Goal: Task Accomplishment & Management: Use online tool/utility

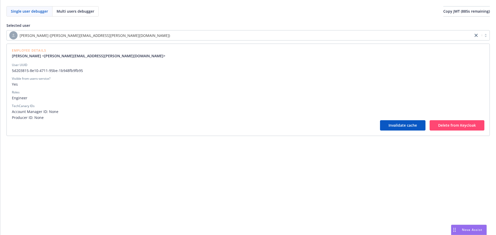
click at [119, 28] on div "Selected user Jonathan Tran (jonathan.tran@newfront.com) Employee Details Jonat…" at bounding box center [247, 79] width 483 height 113
click at [118, 33] on div "[PERSON_NAME] ([PERSON_NAME][EMAIL_ADDRESS][PERSON_NAME][DOMAIN_NAME])" at bounding box center [239, 35] width 461 height 8
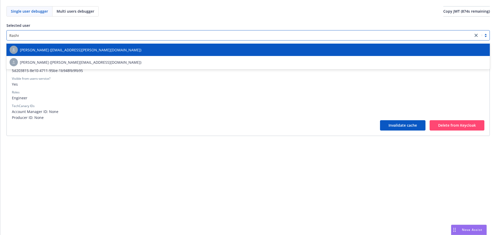
type input "Rashmi"
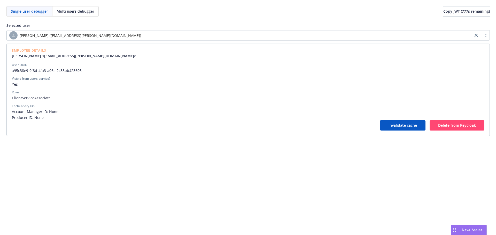
drag, startPoint x: 212, startPoint y: 39, endPoint x: 154, endPoint y: 1, distance: 69.9
click at [212, 39] on div "[PERSON_NAME] ([EMAIL_ADDRESS][PERSON_NAME][DOMAIN_NAME])" at bounding box center [239, 35] width 461 height 8
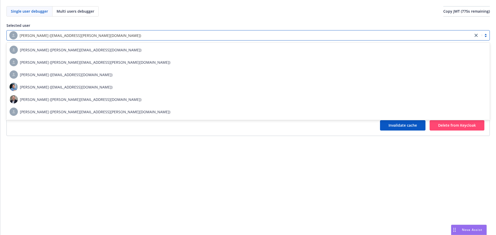
click at [190, 32] on div "[PERSON_NAME] ([EMAIL_ADDRESS][PERSON_NAME][DOMAIN_NAME])" at bounding box center [239, 35] width 461 height 8
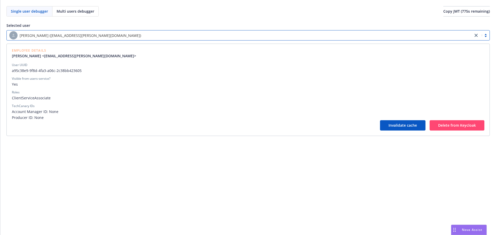
click at [194, 15] on div "Single user debugger Multi users debugger Copy JWT ( 775 s remaining)" at bounding box center [247, 11] width 483 height 10
click at [356, 65] on div "User UUID" at bounding box center [248, 65] width 473 height 5
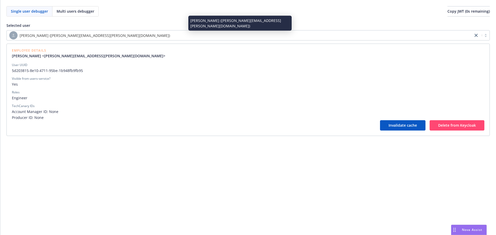
click at [126, 37] on div "[PERSON_NAME] ([PERSON_NAME][EMAIL_ADDRESS][PERSON_NAME][DOMAIN_NAME])" at bounding box center [239, 35] width 461 height 8
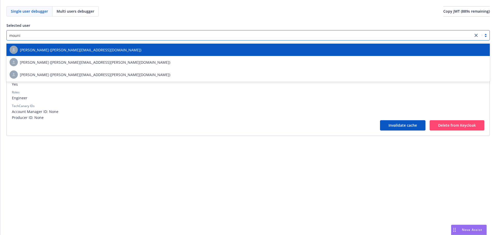
type input "mounik"
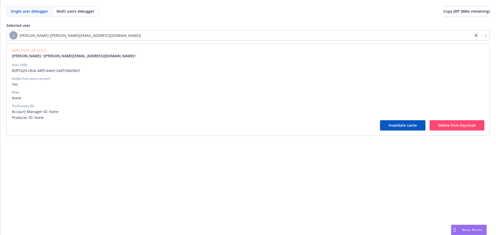
click at [390, 132] on div "Employee Details Mounika Bendrapu <mounika.bendrapu@newfront.com> User UUID 85f…" at bounding box center [247, 90] width 483 height 93
click at [392, 129] on button "Invalidate cache" at bounding box center [402, 125] width 45 height 10
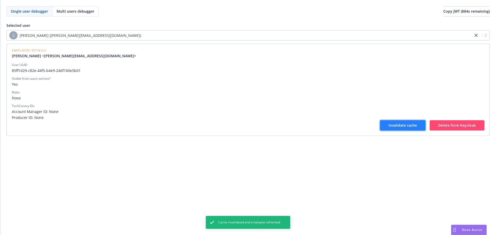
click at [392, 127] on span "Invalidate cache" at bounding box center [403, 125] width 28 height 5
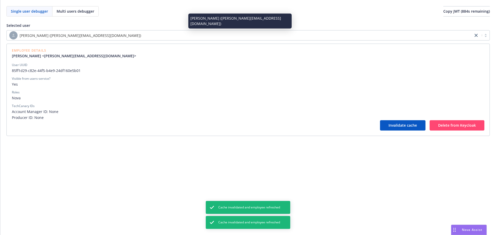
click at [291, 36] on div "[PERSON_NAME] ([PERSON_NAME][EMAIL_ADDRESS][DOMAIN_NAME])" at bounding box center [239, 35] width 461 height 8
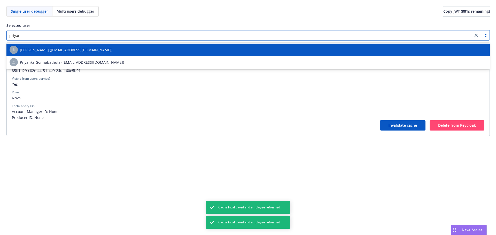
type input "priyank"
click at [285, 51] on div "[PERSON_NAME] ([EMAIL_ADDRESS][DOMAIN_NAME])" at bounding box center [248, 50] width 477 height 8
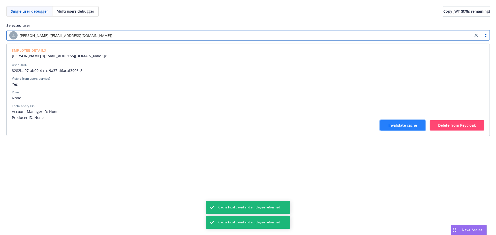
click at [393, 126] on span "Invalidate cache" at bounding box center [403, 125] width 28 height 5
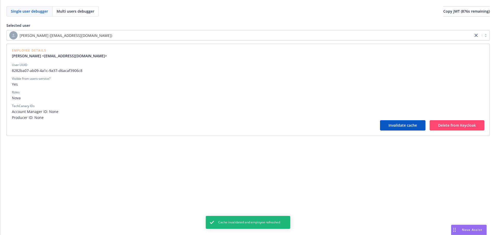
click at [331, 38] on div "[PERSON_NAME] ([EMAIL_ADDRESS][DOMAIN_NAME])" at bounding box center [239, 35] width 461 height 8
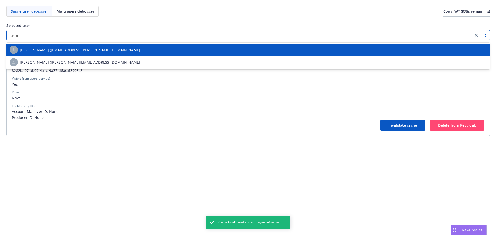
type input "rashmi"
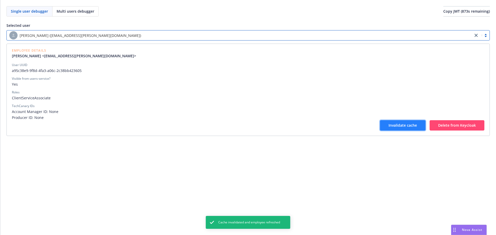
click at [415, 127] on span "Invalidate cache" at bounding box center [403, 125] width 28 height 5
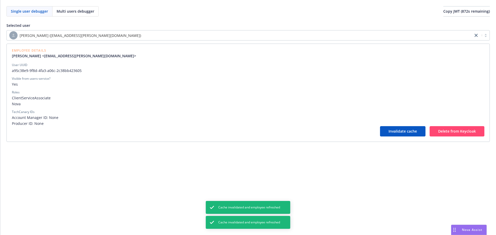
click at [262, 37] on div "[PERSON_NAME] ([EMAIL_ADDRESS][PERSON_NAME][DOMAIN_NAME])" at bounding box center [239, 35] width 461 height 8
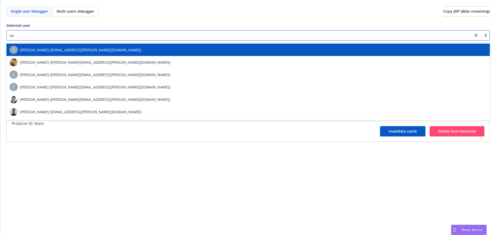
type input "saik"
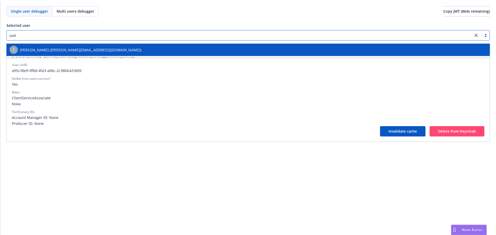
click at [245, 52] on div "[PERSON_NAME] ([PERSON_NAME][EMAIL_ADDRESS][DOMAIN_NAME])" at bounding box center [248, 50] width 477 height 8
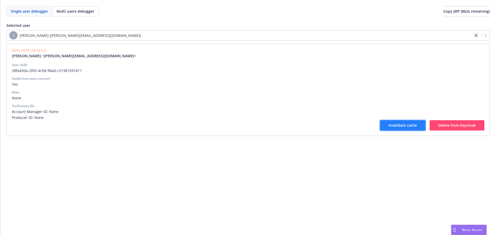
click at [383, 126] on button "Invalidate cache" at bounding box center [402, 125] width 45 height 10
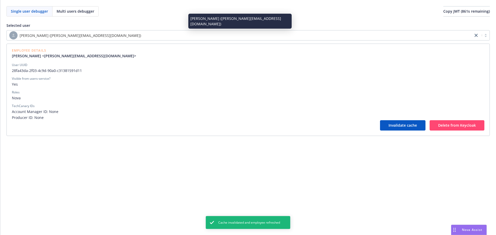
click at [242, 38] on div "Saikumar Mangali (saikumar.mangali@newfront.com)" at bounding box center [239, 35] width 461 height 8
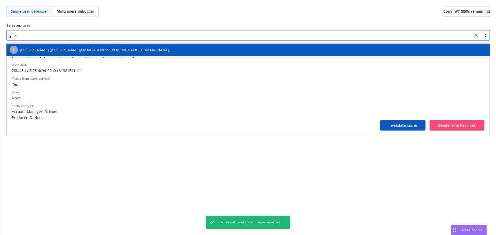
type input "gitesh"
click at [240, 49] on div "Gitesh Saini (gitesh.saini@newfront.com)" at bounding box center [248, 50] width 477 height 8
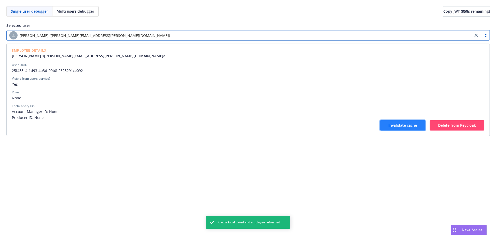
click at [396, 130] on button "Invalidate cache" at bounding box center [402, 125] width 45 height 10
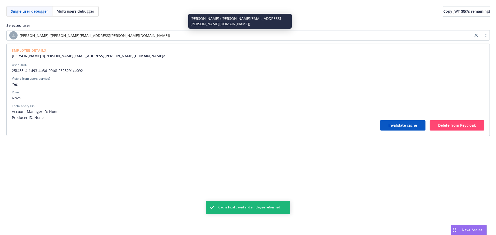
click at [254, 33] on div "Gitesh Saini (gitesh.saini@newfront.com)" at bounding box center [239, 35] width 461 height 8
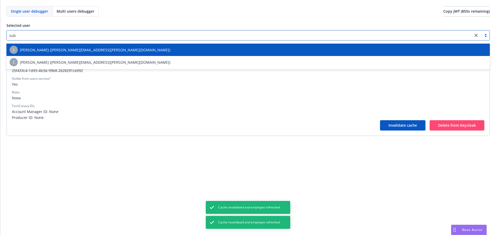
type input "suba"
click at [251, 44] on div "Suban Khoja (suban.khoja@newfront.com)" at bounding box center [247, 50] width 483 height 12
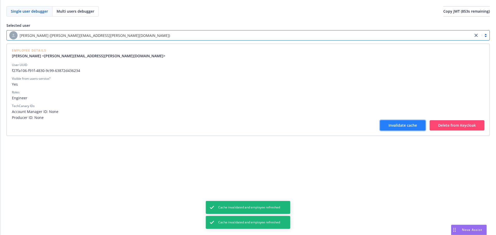
click at [393, 125] on span "Invalidate cache" at bounding box center [403, 125] width 28 height 5
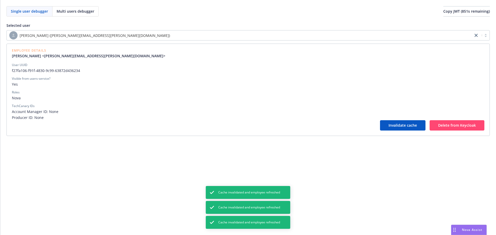
click at [293, 38] on div "Suban Khoja (suban.khoja@newfront.com)" at bounding box center [239, 35] width 461 height 8
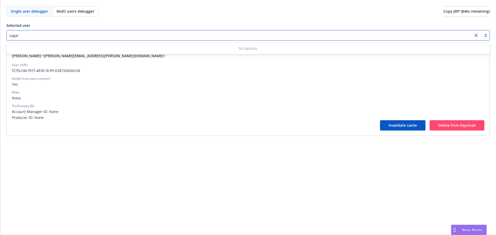
type input "sagar"
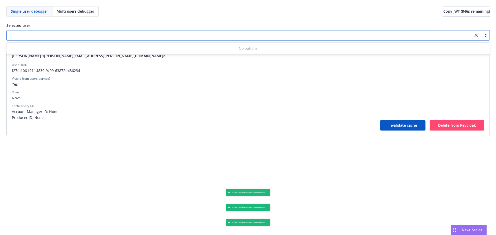
click at [256, 82] on span "Yes" at bounding box center [248, 84] width 473 height 5
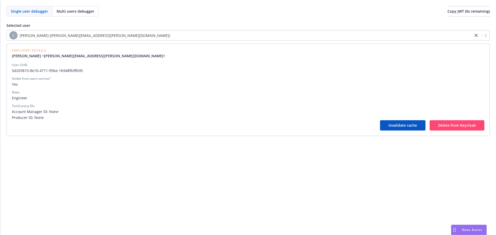
click at [243, 40] on div "[PERSON_NAME] ([PERSON_NAME][EMAIL_ADDRESS][PERSON_NAME][DOMAIN_NAME])" at bounding box center [247, 35] width 483 height 10
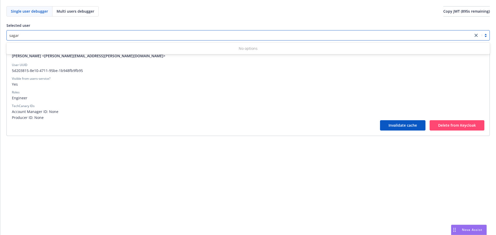
type input "sagar"
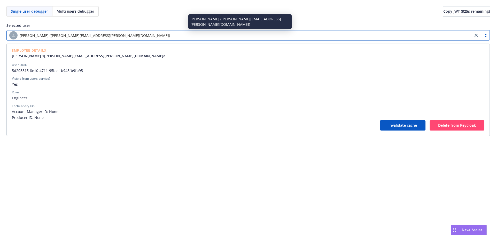
click at [184, 36] on div "[PERSON_NAME] ([PERSON_NAME][EMAIL_ADDRESS][PERSON_NAME][DOMAIN_NAME])" at bounding box center [239, 35] width 461 height 8
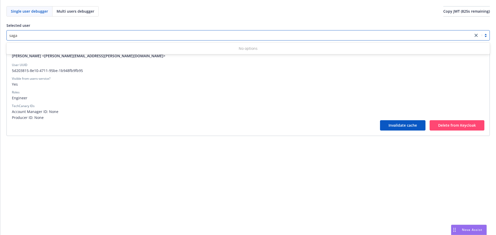
type input "sagar"
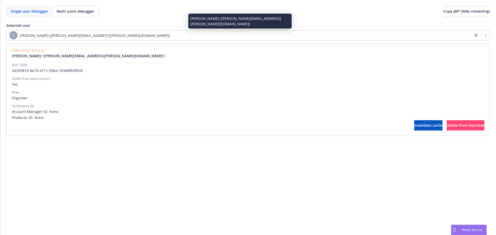
click at [186, 35] on div "[PERSON_NAME] ([PERSON_NAME][EMAIL_ADDRESS][PERSON_NAME][DOMAIN_NAME])" at bounding box center [239, 35] width 461 height 8
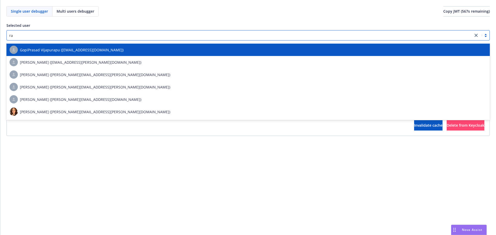
type input "ras"
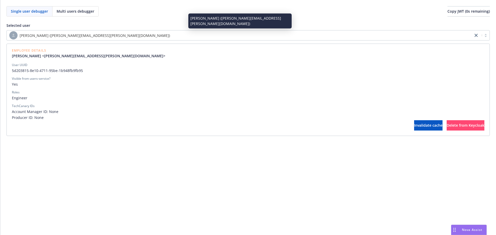
click at [161, 38] on div "[PERSON_NAME] ([PERSON_NAME][EMAIL_ADDRESS][PERSON_NAME][DOMAIN_NAME])" at bounding box center [239, 35] width 461 height 8
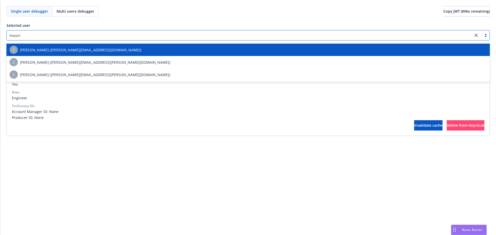
type input "mounik"
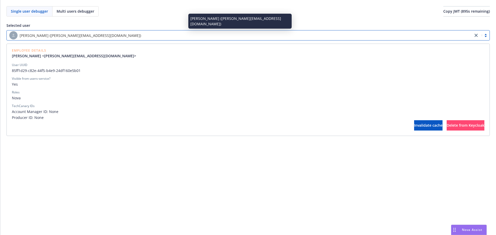
click at [161, 38] on div "[PERSON_NAME] ([PERSON_NAME][EMAIL_ADDRESS][DOMAIN_NAME])" at bounding box center [239, 35] width 461 height 8
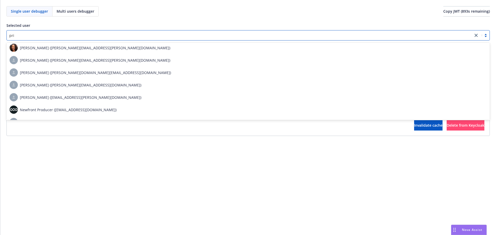
scroll to position [11, 0]
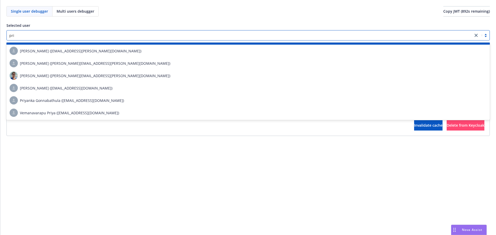
type input "priy"
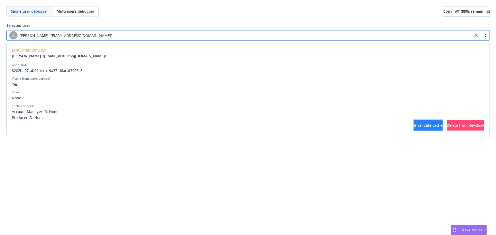
click at [414, 125] on span "Invalidate cache" at bounding box center [428, 125] width 28 height 5
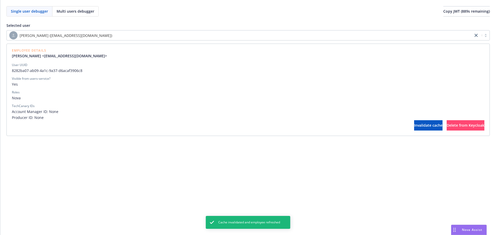
click at [258, 34] on div "[PERSON_NAME] ([EMAIL_ADDRESS][DOMAIN_NAME])" at bounding box center [239, 35] width 461 height 8
click at [414, 125] on span "Invalidate cache" at bounding box center [428, 125] width 28 height 5
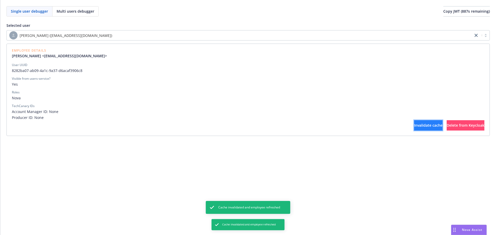
click at [414, 125] on span "Invalidate cache" at bounding box center [428, 125] width 28 height 5
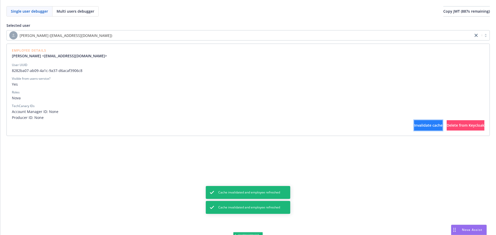
click at [414, 125] on span "Invalidate cache" at bounding box center [428, 125] width 28 height 5
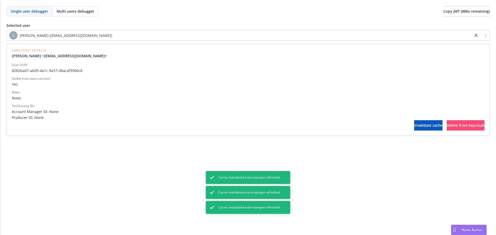
click at [303, 35] on div "[PERSON_NAME] ([EMAIL_ADDRESS][DOMAIN_NAME])" at bounding box center [239, 35] width 461 height 8
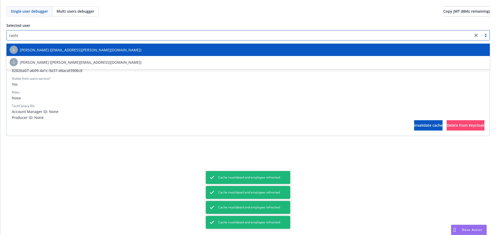
type input "rashmi"
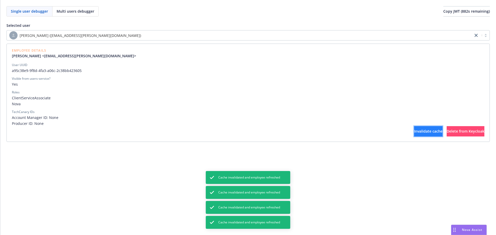
click at [414, 134] on button "Invalidate cache" at bounding box center [428, 131] width 28 height 10
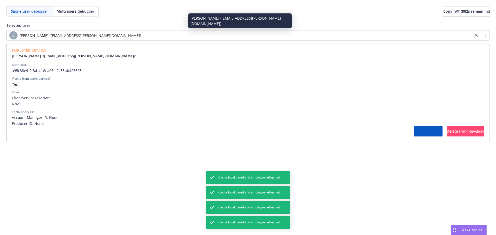
click at [289, 36] on div "[PERSON_NAME] ([EMAIL_ADDRESS][PERSON_NAME][DOMAIN_NAME])" at bounding box center [239, 35] width 461 height 8
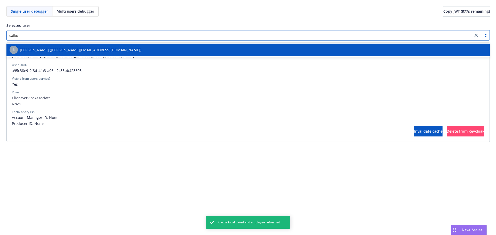
type input "saikum"
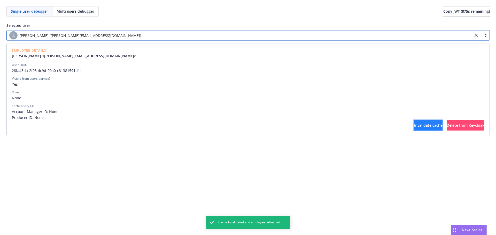
click at [414, 126] on span "Invalidate cache" at bounding box center [428, 125] width 28 height 5
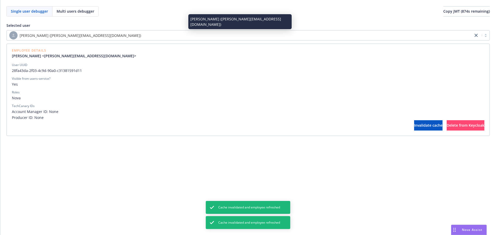
click at [184, 36] on div "[PERSON_NAME] ([PERSON_NAME][EMAIL_ADDRESS][DOMAIN_NAME])" at bounding box center [239, 35] width 461 height 8
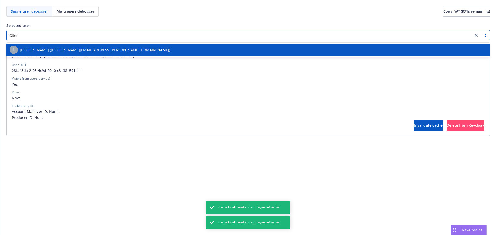
type input "Gitesh"
click at [182, 48] on div "[PERSON_NAME] ([PERSON_NAME][EMAIL_ADDRESS][PERSON_NAME][DOMAIN_NAME])" at bounding box center [248, 50] width 477 height 8
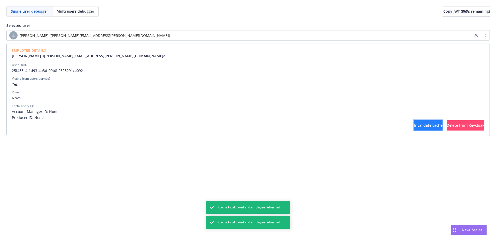
click at [414, 121] on button "Invalidate cache" at bounding box center [428, 125] width 28 height 10
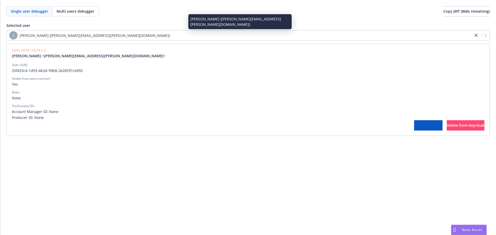
click at [318, 36] on div "[PERSON_NAME] ([PERSON_NAME][EMAIL_ADDRESS][PERSON_NAME][DOMAIN_NAME])" at bounding box center [239, 35] width 461 height 8
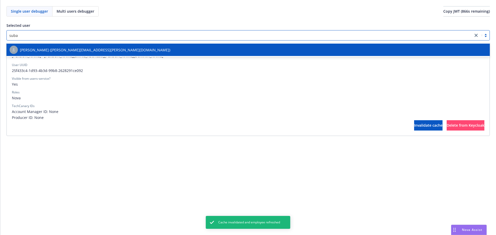
type input "suban"
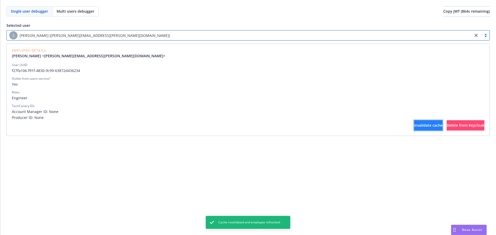
click at [414, 125] on span "Invalidate cache" at bounding box center [428, 125] width 28 height 5
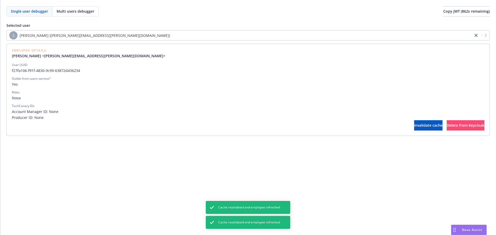
click at [277, 37] on div "[PERSON_NAME] ([PERSON_NAME][EMAIL_ADDRESS][PERSON_NAME][DOMAIN_NAME])" at bounding box center [239, 35] width 461 height 8
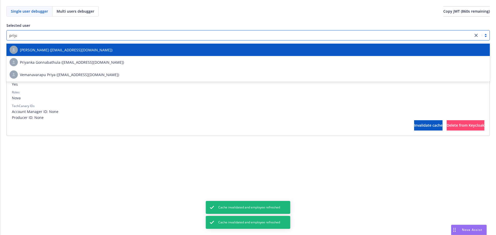
type input "priyan"
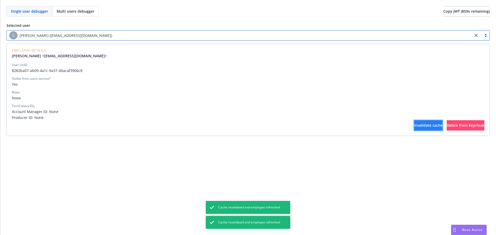
click at [414, 130] on button "Invalidate cache" at bounding box center [428, 125] width 28 height 10
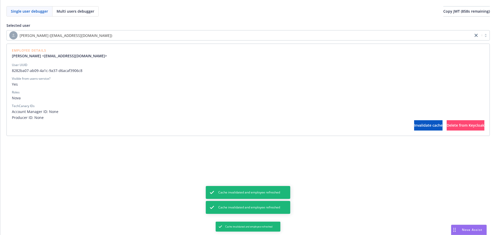
click at [156, 83] on span "Yes" at bounding box center [248, 84] width 473 height 5
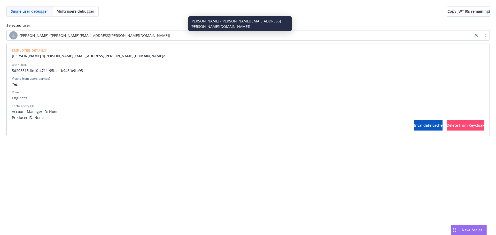
click at [171, 39] on div "[PERSON_NAME] ([PERSON_NAME][EMAIL_ADDRESS][PERSON_NAME][DOMAIN_NAME])" at bounding box center [239, 35] width 461 height 8
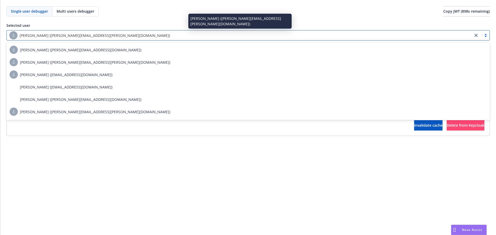
type input ","
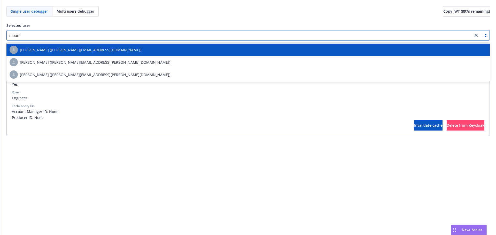
type input "mounik"
click at [160, 52] on div "Mounika Bendrapu (mounika.bendrapu@newfront.com)" at bounding box center [248, 50] width 477 height 8
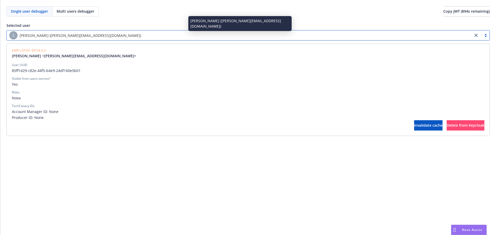
click at [147, 36] on div "[PERSON_NAME] ([PERSON_NAME][EMAIL_ADDRESS][DOMAIN_NAME])" at bounding box center [239, 35] width 461 height 8
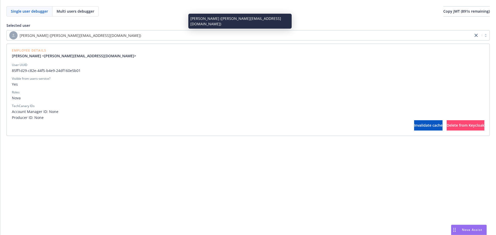
click at [147, 36] on div "[PERSON_NAME] ([PERSON_NAME][EMAIL_ADDRESS][DOMAIN_NAME])" at bounding box center [239, 35] width 461 height 8
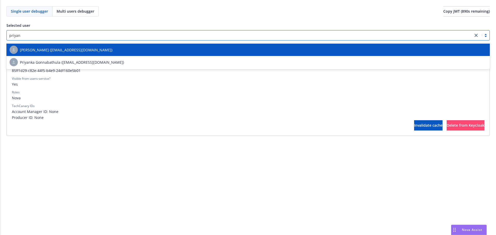
type input "priyank"
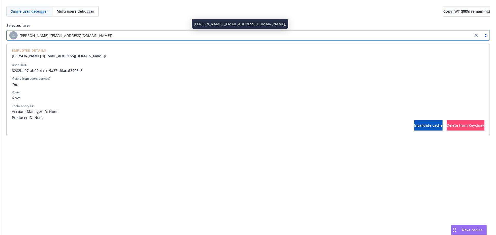
click at [147, 36] on div "[PERSON_NAME] ([EMAIL_ADDRESS][DOMAIN_NAME])" at bounding box center [239, 35] width 461 height 8
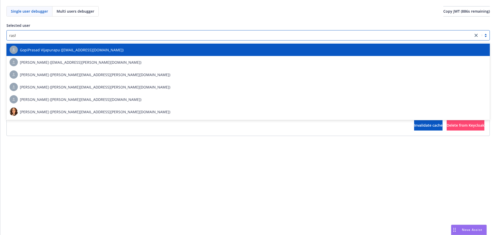
type input "rashmi"
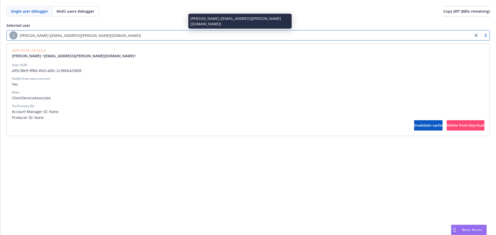
click at [147, 36] on div "[PERSON_NAME] ([EMAIL_ADDRESS][PERSON_NAME][DOMAIN_NAME])" at bounding box center [239, 35] width 461 height 8
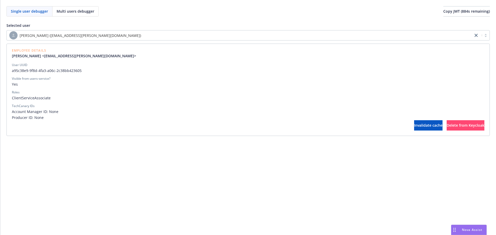
click at [186, 162] on div "Single user debugger Multi users debugger Copy JWT ( 884 s remaining) Selected …" at bounding box center [248, 117] width 496 height 235
click at [193, 36] on div "[PERSON_NAME] ([EMAIL_ADDRESS][PERSON_NAME][DOMAIN_NAME])" at bounding box center [239, 35] width 461 height 8
click at [255, 139] on div "Single user debugger Multi users debugger Copy JWT ( 882 s remaining) Selected …" at bounding box center [248, 71] width 496 height 142
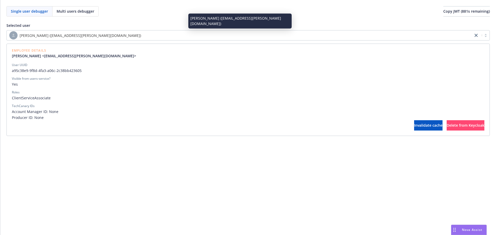
click at [204, 34] on div "[PERSON_NAME] ([EMAIL_ADDRESS][PERSON_NAME][DOMAIN_NAME])" at bounding box center [239, 35] width 461 height 8
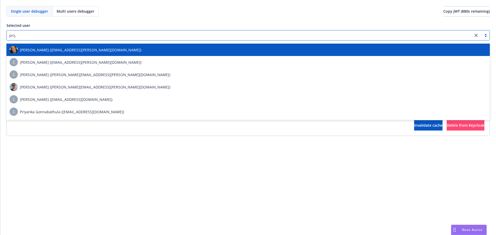
type input "priyank"
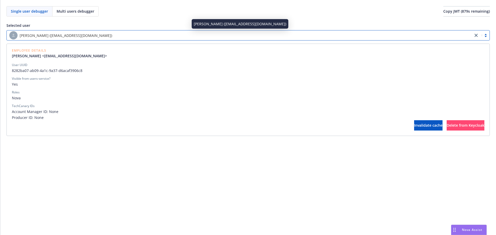
click at [204, 34] on div "[PERSON_NAME] ([EMAIL_ADDRESS][DOMAIN_NAME])" at bounding box center [239, 35] width 461 height 8
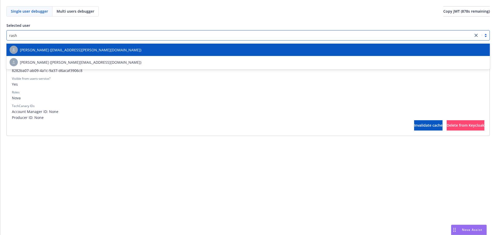
type input "rashm"
click at [193, 45] on div "[PERSON_NAME] ([EMAIL_ADDRESS][PERSON_NAME][DOMAIN_NAME])" at bounding box center [247, 50] width 483 height 12
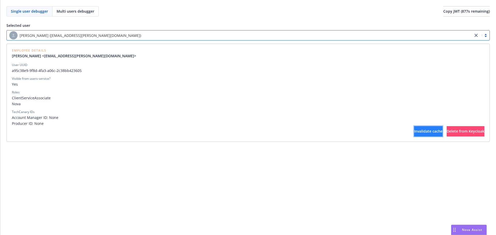
click at [414, 136] on button "Invalidate cache" at bounding box center [428, 131] width 28 height 10
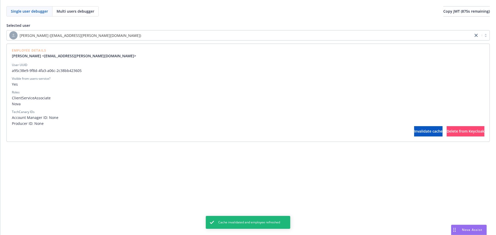
click at [285, 34] on div "[PERSON_NAME] ([EMAIL_ADDRESS][PERSON_NAME][DOMAIN_NAME])" at bounding box center [239, 35] width 461 height 8
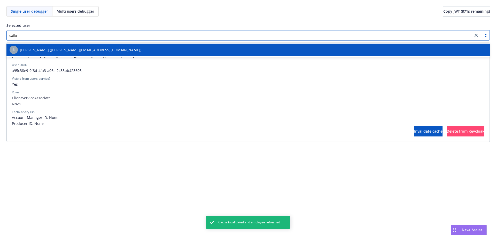
type input "saikum"
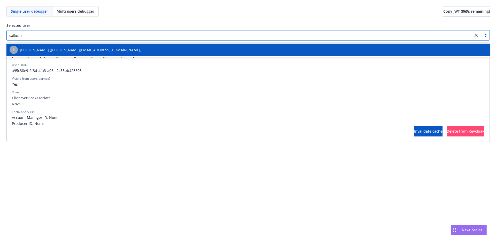
click at [252, 52] on div "[PERSON_NAME] ([PERSON_NAME][EMAIL_ADDRESS][DOMAIN_NAME])" at bounding box center [248, 50] width 477 height 8
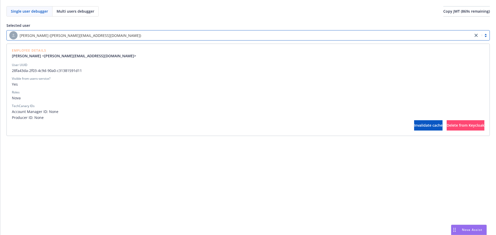
click at [256, 37] on div "[PERSON_NAME] ([PERSON_NAME][EMAIL_ADDRESS][DOMAIN_NAME])" at bounding box center [239, 35] width 461 height 8
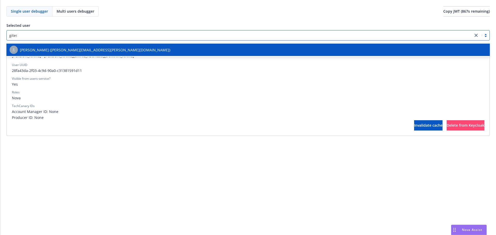
type input "[PERSON_NAME]"
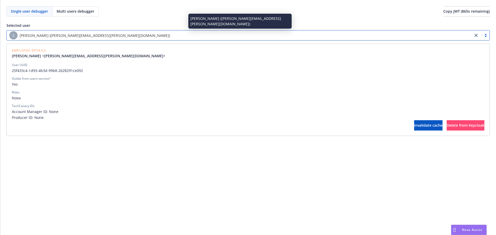
click at [256, 37] on div "[PERSON_NAME] ([PERSON_NAME][EMAIL_ADDRESS][PERSON_NAME][DOMAIN_NAME])" at bounding box center [239, 35] width 461 height 8
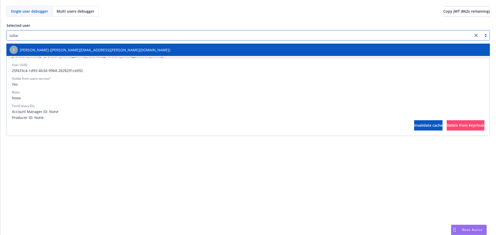
type input "suban"
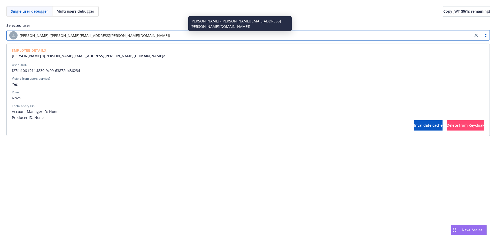
click at [275, 37] on div "[PERSON_NAME] ([PERSON_NAME][EMAIL_ADDRESS][PERSON_NAME][DOMAIN_NAME])" at bounding box center [239, 35] width 461 height 8
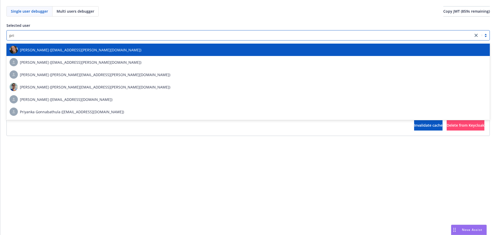
type input "priy"
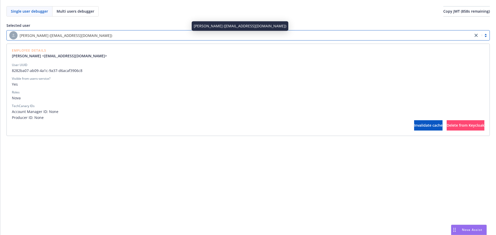
click at [248, 80] on div "Visible from users-service?" at bounding box center [248, 78] width 473 height 5
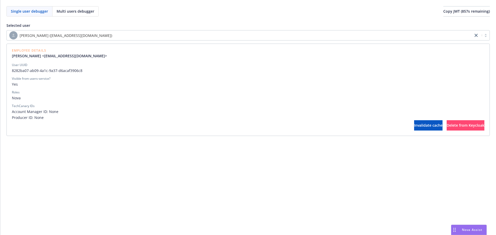
click at [236, 33] on div "[PERSON_NAME] ([EMAIL_ADDRESS][DOMAIN_NAME])" at bounding box center [239, 35] width 461 height 8
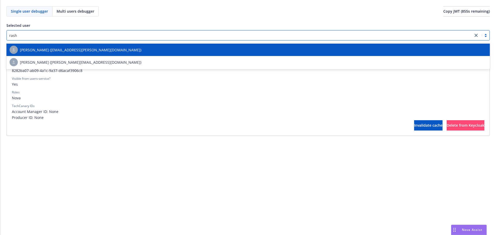
type input "rashm"
click at [195, 49] on div "[PERSON_NAME] ([EMAIL_ADDRESS][PERSON_NAME][DOMAIN_NAME])" at bounding box center [248, 50] width 477 height 8
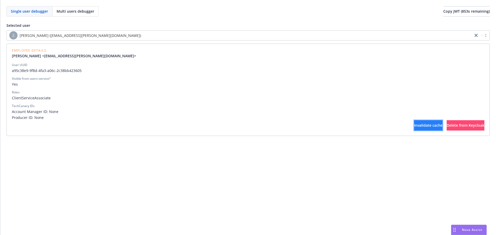
click at [414, 126] on span "Invalidate cache" at bounding box center [428, 125] width 28 height 5
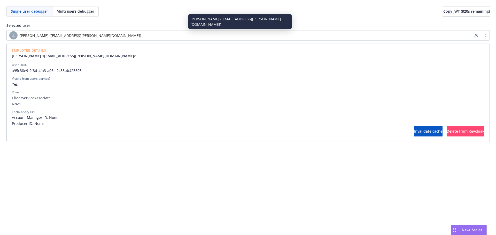
click at [117, 37] on div "[PERSON_NAME] ([EMAIL_ADDRESS][PERSON_NAME][DOMAIN_NAME])" at bounding box center [239, 35] width 461 height 8
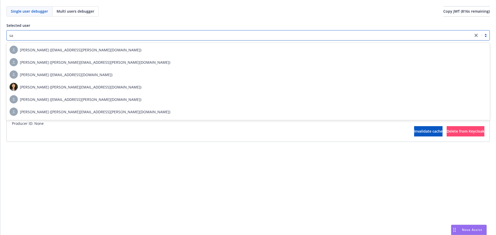
type input "s"
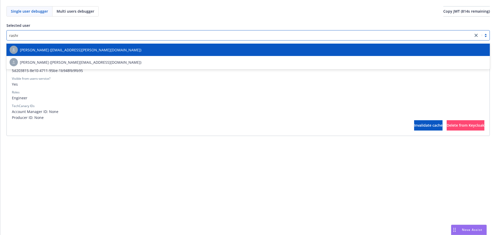
type input "rashmi"
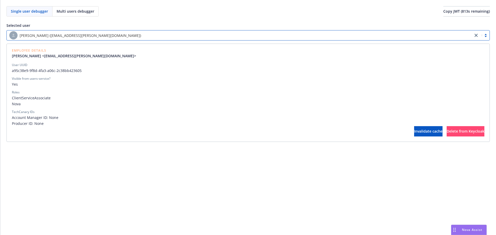
click at [94, 84] on span "Yes" at bounding box center [248, 84] width 473 height 5
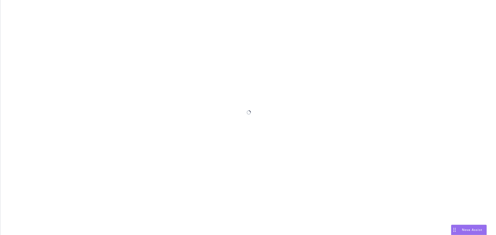
click at [75, 35] on div at bounding box center [248, 117] width 496 height 235
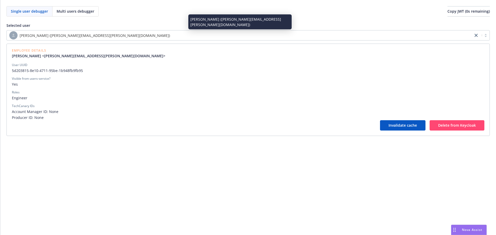
click at [81, 32] on div "[PERSON_NAME] ([PERSON_NAME][EMAIL_ADDRESS][PERSON_NAME][DOMAIN_NAME])" at bounding box center [239, 35] width 461 height 8
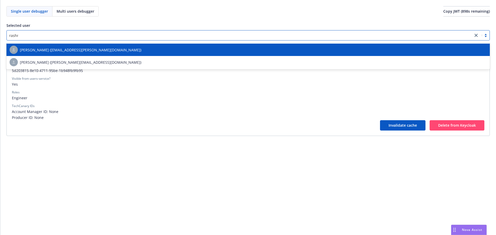
type input "rashmi"
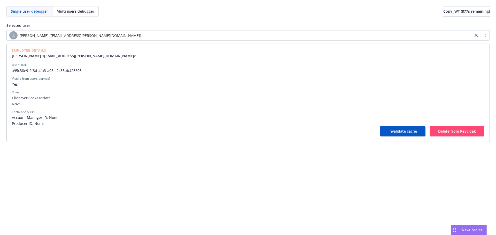
click at [347, 56] on div "Employee Details Rashmi Dohare <rashmi.dohare@newfront.com>" at bounding box center [248, 54] width 473 height 10
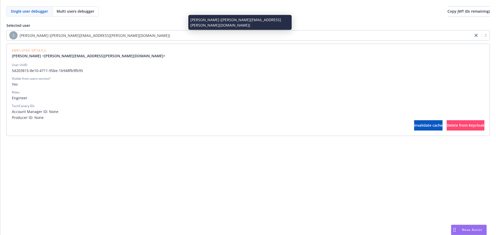
click at [214, 36] on div "[PERSON_NAME] ([PERSON_NAME][EMAIL_ADDRESS][PERSON_NAME][DOMAIN_NAME])" at bounding box center [239, 35] width 461 height 8
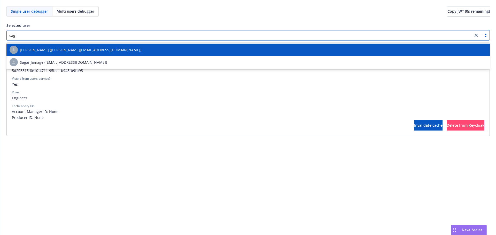
type input "saga"
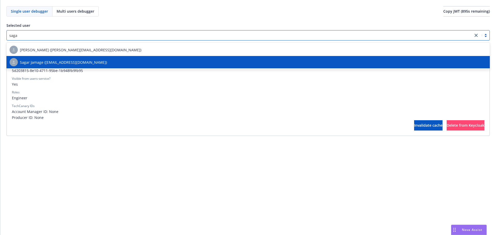
click at [177, 60] on div "Sagar Jamage ([EMAIL_ADDRESS][DOMAIN_NAME])" at bounding box center [248, 62] width 477 height 8
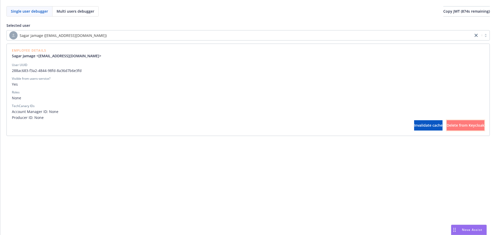
click at [447, 127] on span "Delete from Keycloak" at bounding box center [466, 125] width 38 height 5
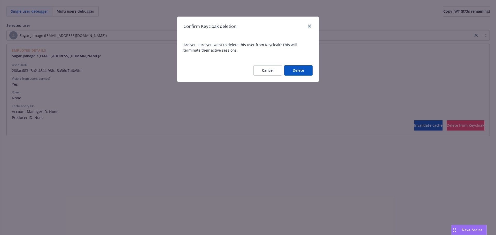
click at [289, 71] on button "Delete" at bounding box center [298, 70] width 28 height 10
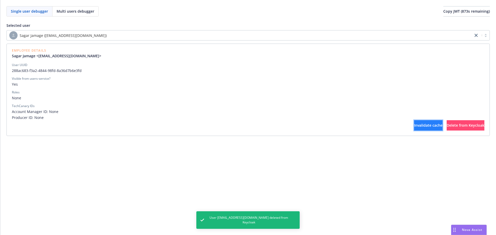
click at [414, 122] on button "Invalidate cache" at bounding box center [428, 125] width 28 height 10
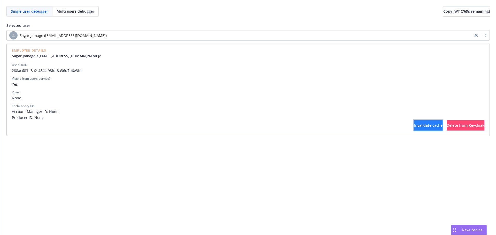
click at [414, 126] on span "Invalidate cache" at bounding box center [428, 125] width 28 height 5
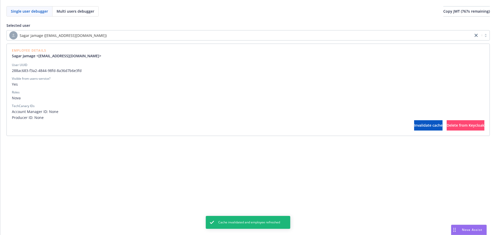
click at [203, 138] on div "Single user debugger Multi users debugger Copy JWT ( 767 s remaining) Selected …" at bounding box center [248, 71] width 496 height 142
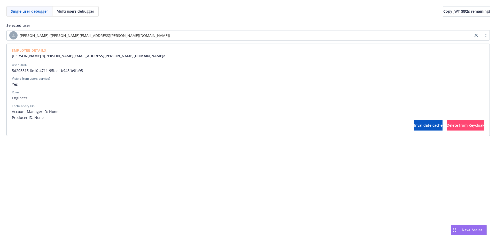
drag, startPoint x: 443, startPoint y: 164, endPoint x: 411, endPoint y: 163, distance: 32.3
click at [438, 165] on div "Single user debugger Multi users debugger Copy JWT ( 892 s remaining) Selected …" at bounding box center [248, 117] width 496 height 235
click at [403, 163] on div "Single user debugger Multi users debugger Copy JWT ( 892 s remaining) Selected …" at bounding box center [248, 117] width 496 height 235
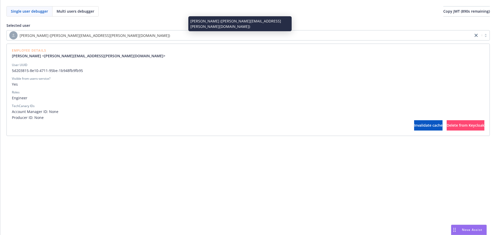
click at [187, 33] on div "[PERSON_NAME] ([PERSON_NAME][EMAIL_ADDRESS][PERSON_NAME][DOMAIN_NAME])" at bounding box center [239, 35] width 461 height 8
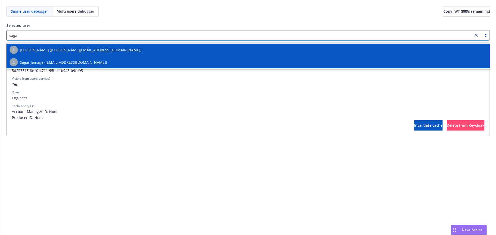
type input "sagar"
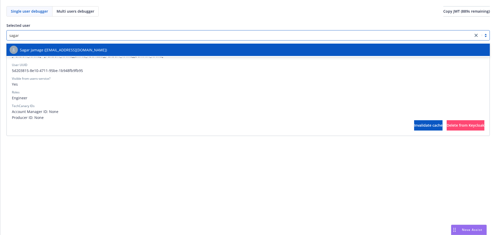
click at [160, 49] on div "Sagar Jamage ([EMAIL_ADDRESS][DOMAIN_NAME])" at bounding box center [248, 50] width 477 height 8
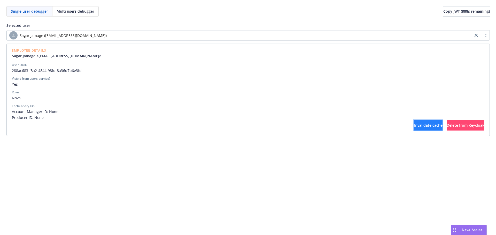
click at [414, 126] on span "Invalidate cache" at bounding box center [428, 125] width 28 height 5
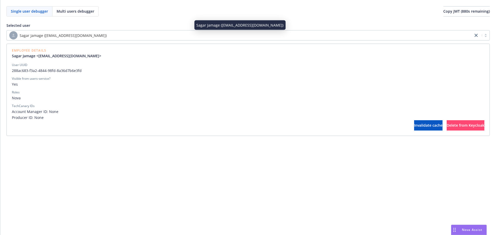
click at [63, 38] on div "Sagar Jamage ([EMAIL_ADDRESS][DOMAIN_NAME])" at bounding box center [239, 35] width 461 height 8
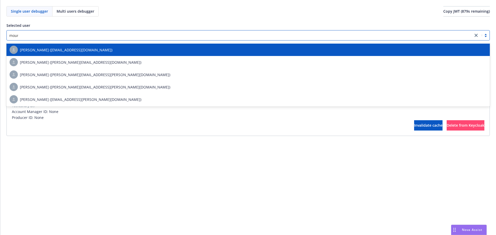
type input "mouni"
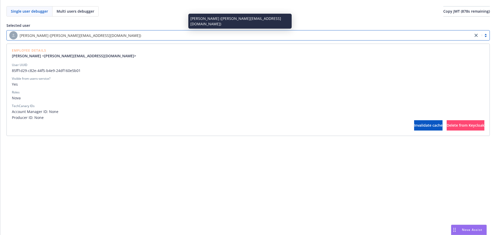
click at [63, 38] on div "[PERSON_NAME] ([PERSON_NAME][EMAIL_ADDRESS][DOMAIN_NAME])" at bounding box center [239, 35] width 461 height 8
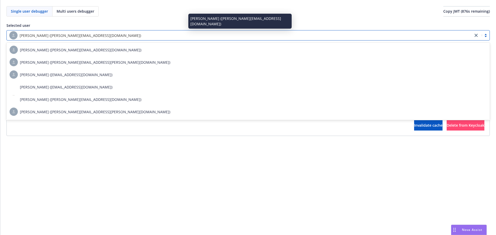
type input "r"
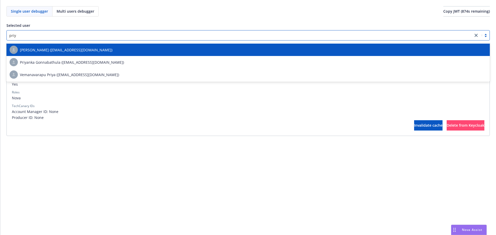
type input "priya"
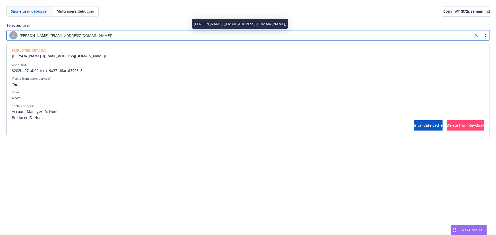
click at [63, 38] on div "[PERSON_NAME] ([EMAIL_ADDRESS][DOMAIN_NAME])" at bounding box center [239, 35] width 461 height 8
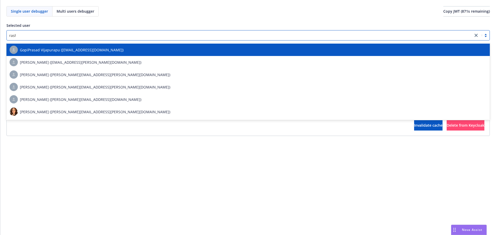
type input "rashmi"
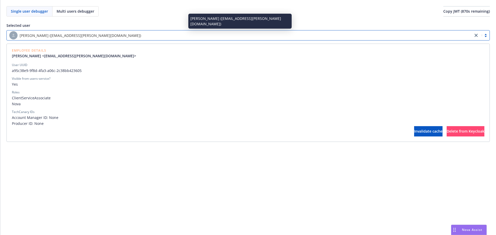
click at [63, 38] on div "[PERSON_NAME] ([EMAIL_ADDRESS][PERSON_NAME][DOMAIN_NAME])" at bounding box center [239, 35] width 461 height 8
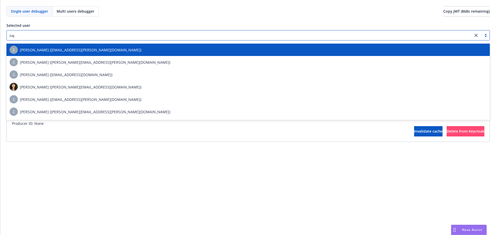
type input "sagar"
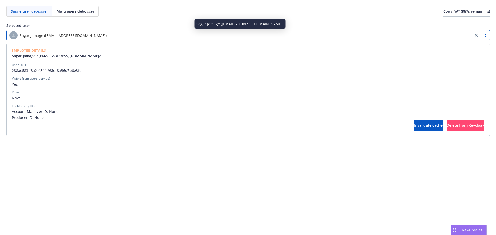
click at [63, 38] on div "Sagar Jamage ([EMAIL_ADDRESS][DOMAIN_NAME])" at bounding box center [239, 35] width 461 height 8
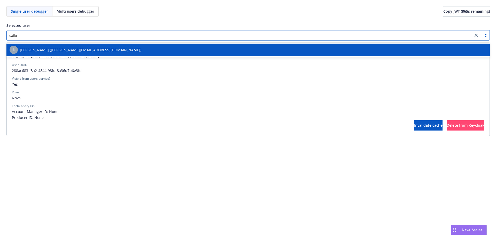
type input "saikum"
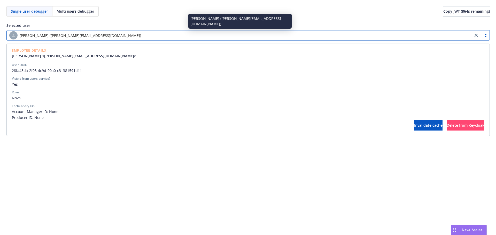
click at [63, 38] on div "[PERSON_NAME] ([PERSON_NAME][EMAIL_ADDRESS][DOMAIN_NAME])" at bounding box center [239, 35] width 461 height 8
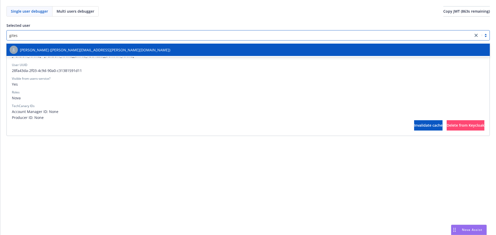
type input "[PERSON_NAME]"
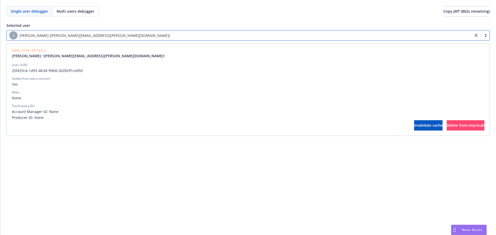
click at [63, 38] on div "[PERSON_NAME] ([PERSON_NAME][EMAIL_ADDRESS][PERSON_NAME][DOMAIN_NAME])" at bounding box center [239, 35] width 461 height 8
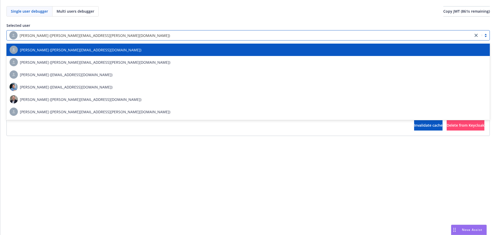
click at [168, 173] on div "Single user debugger Multi users debugger Copy JWT ( 861 s remaining) Selected …" at bounding box center [248, 117] width 496 height 235
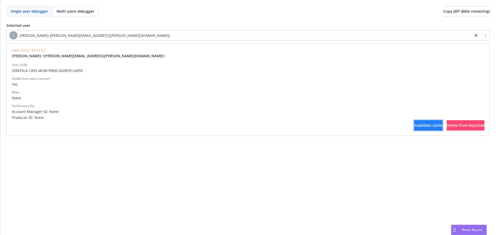
click at [414, 126] on span "Invalidate cache" at bounding box center [428, 125] width 28 height 5
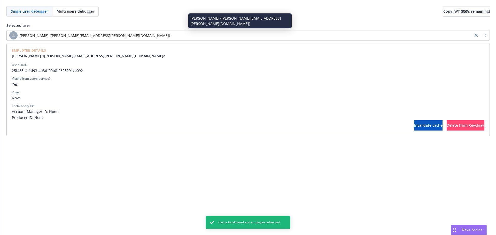
click at [184, 37] on div "[PERSON_NAME] ([PERSON_NAME][EMAIL_ADDRESS][PERSON_NAME][DOMAIN_NAME])" at bounding box center [239, 35] width 461 height 8
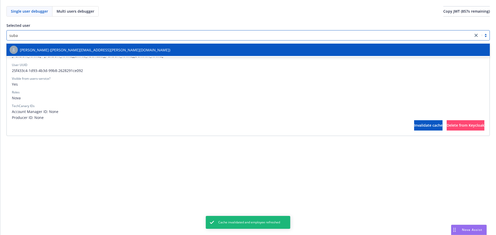
type input "suban"
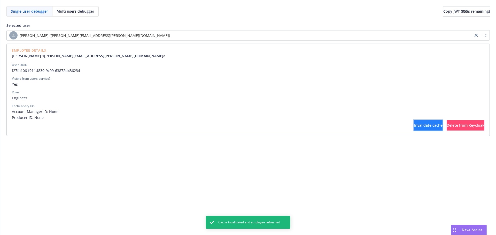
click at [414, 124] on button "Invalidate cache" at bounding box center [428, 125] width 28 height 10
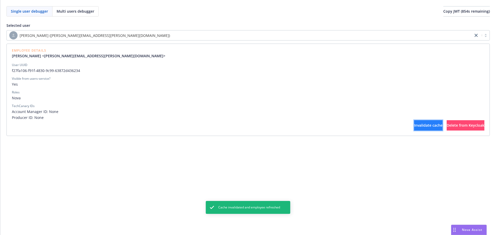
click at [414, 126] on button "Invalidate cache" at bounding box center [428, 125] width 28 height 10
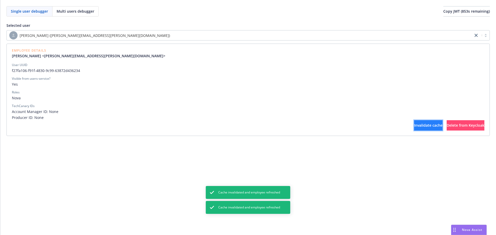
click at [414, 126] on button "Invalidate cache" at bounding box center [428, 125] width 28 height 10
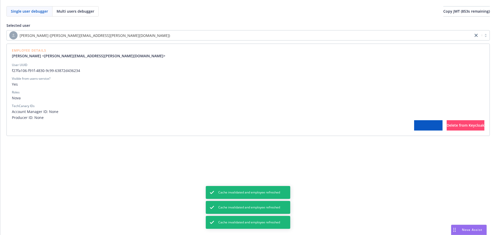
click at [227, 32] on div "[PERSON_NAME] ([PERSON_NAME][EMAIL_ADDRESS][PERSON_NAME][DOMAIN_NAME])" at bounding box center [239, 35] width 461 height 8
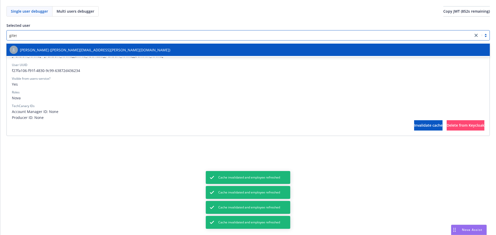
type input "[PERSON_NAME]"
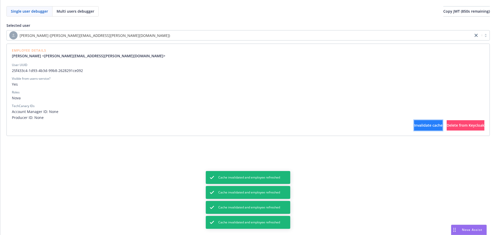
click at [414, 127] on span "Invalidate cache" at bounding box center [428, 125] width 28 height 5
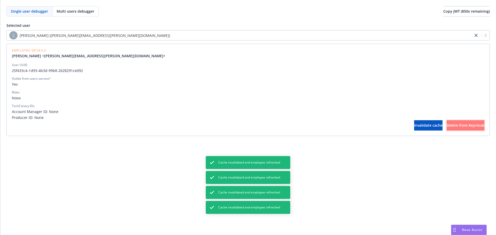
click at [447, 127] on button "Delete from Keycloak" at bounding box center [466, 125] width 38 height 10
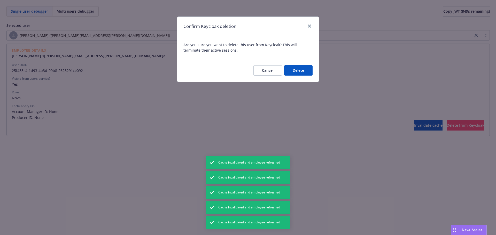
click at [299, 71] on button "Delete" at bounding box center [298, 70] width 28 height 10
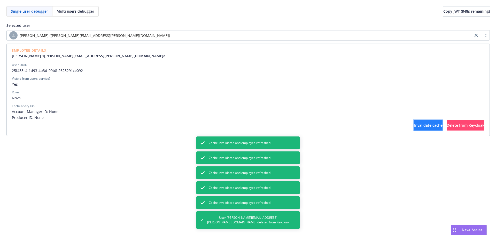
click at [414, 121] on button "Invalidate cache" at bounding box center [428, 125] width 28 height 10
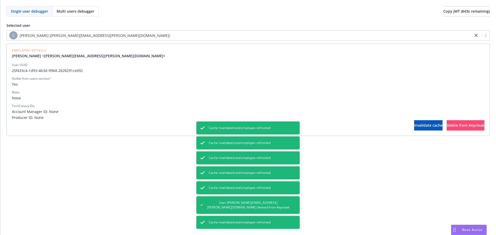
click at [170, 127] on div "Invalidate cache Delete from Keycloak" at bounding box center [248, 125] width 473 height 10
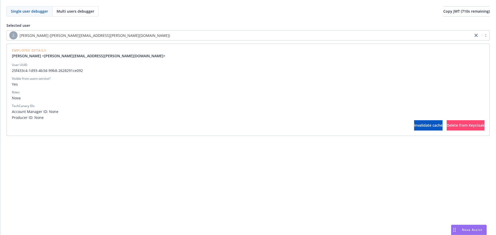
click at [220, 85] on span "Yes" at bounding box center [248, 84] width 473 height 5
click at [180, 31] on div "[PERSON_NAME] ([PERSON_NAME][EMAIL_ADDRESS][PERSON_NAME][DOMAIN_NAME])" at bounding box center [239, 35] width 461 height 8
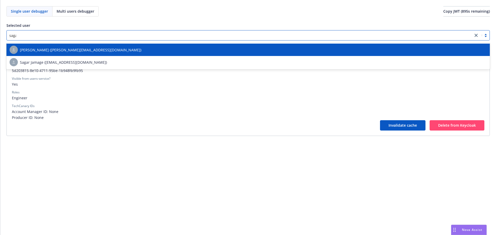
type input "sagar"
click at [109, 45] on div "Sagar Jamage ([EMAIL_ADDRESS][DOMAIN_NAME])" at bounding box center [247, 50] width 483 height 12
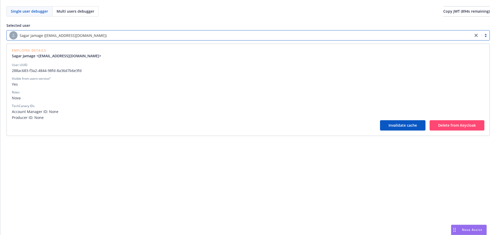
click at [115, 39] on div "Sagar Jamage ([EMAIL_ADDRESS][DOMAIN_NAME])" at bounding box center [239, 35] width 461 height 8
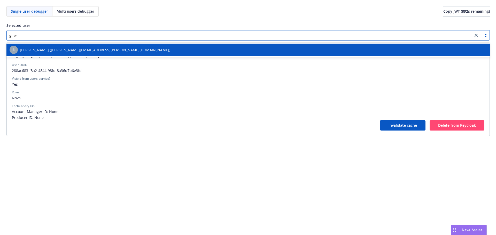
type input "[PERSON_NAME]"
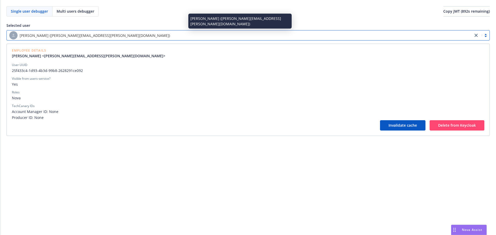
click at [115, 39] on div "[PERSON_NAME] ([PERSON_NAME][EMAIL_ADDRESS][PERSON_NAME][DOMAIN_NAME])" at bounding box center [239, 35] width 461 height 8
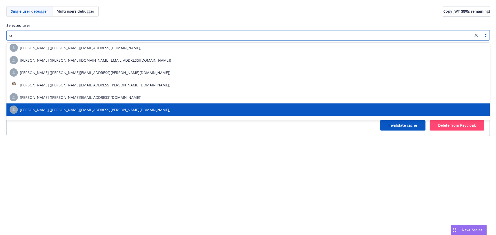
scroll to position [483, 0]
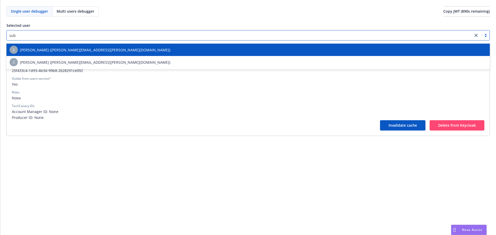
type input "suba"
